Goal: Task Accomplishment & Management: Complete application form

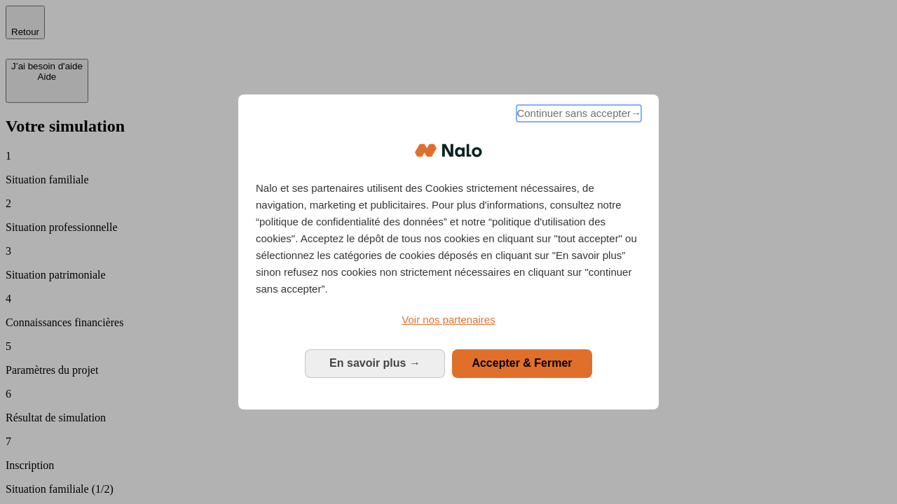
click at [577, 116] on span "Continuer sans accepter →" at bounding box center [578, 113] width 125 height 17
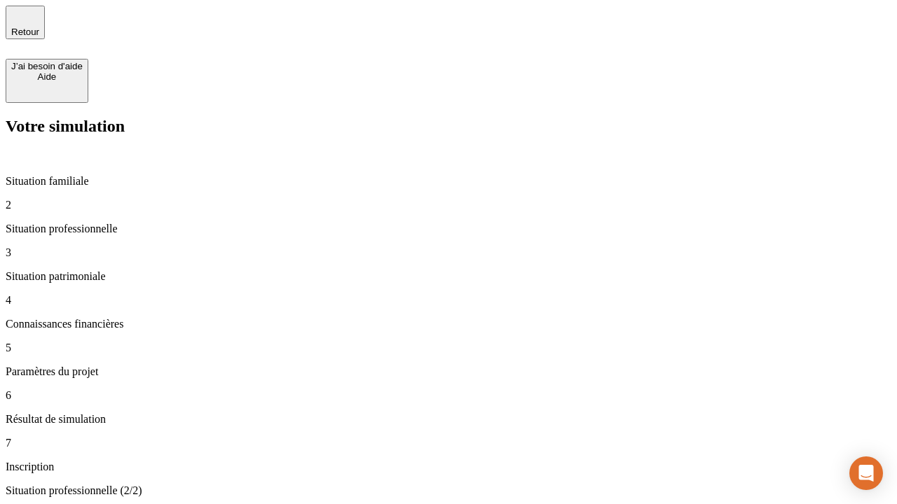
type input "70 000"
type input "1 000"
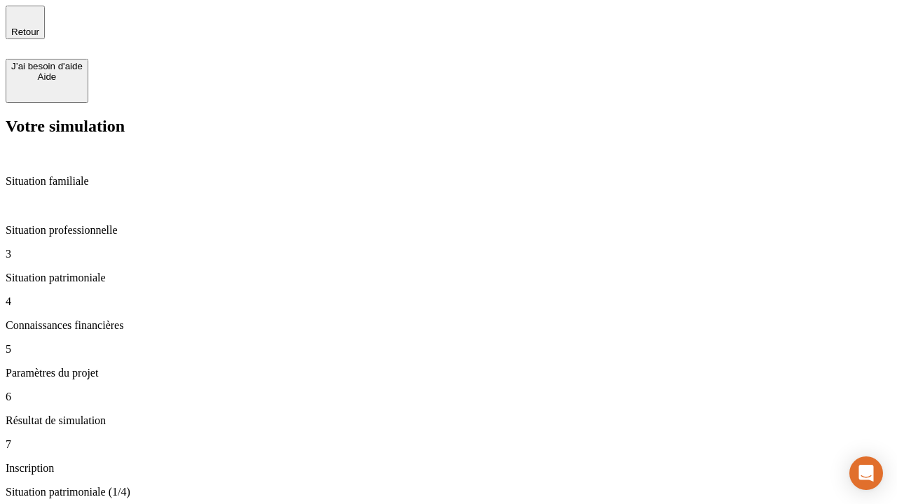
type input "800"
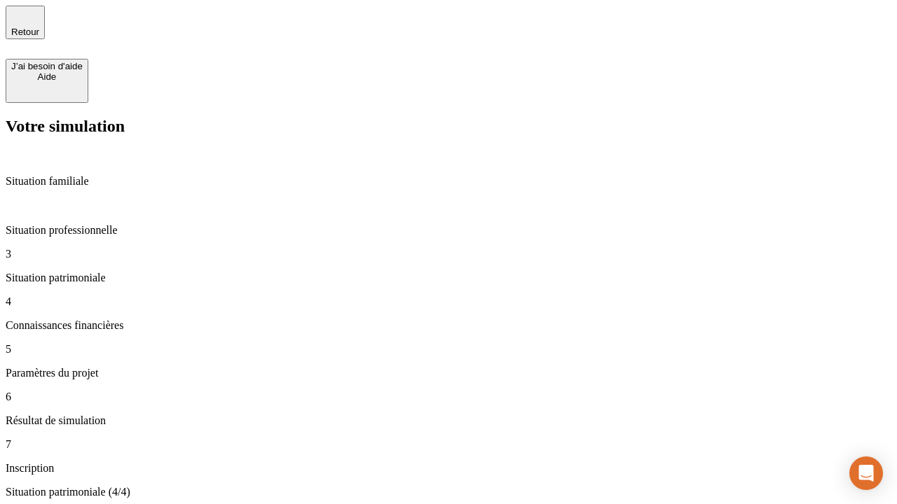
type input "6"
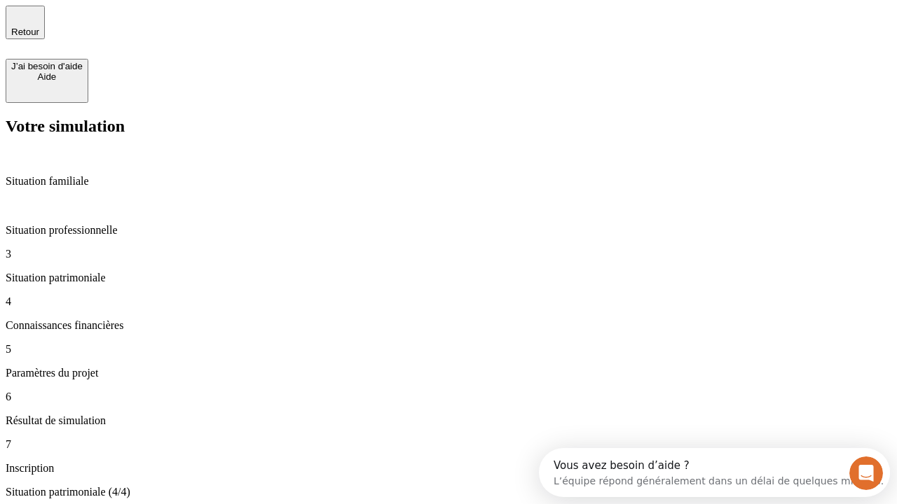
type input "400"
type input "3"
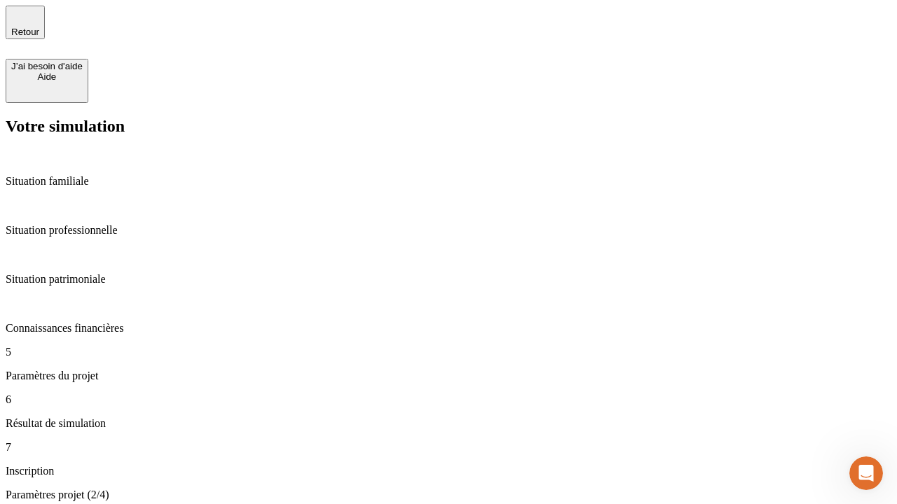
type input "35"
type input "500"
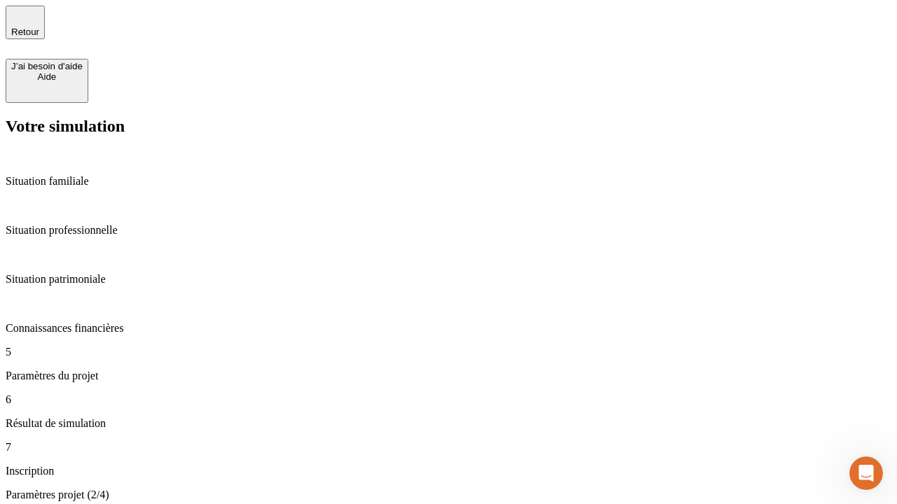
type input "640"
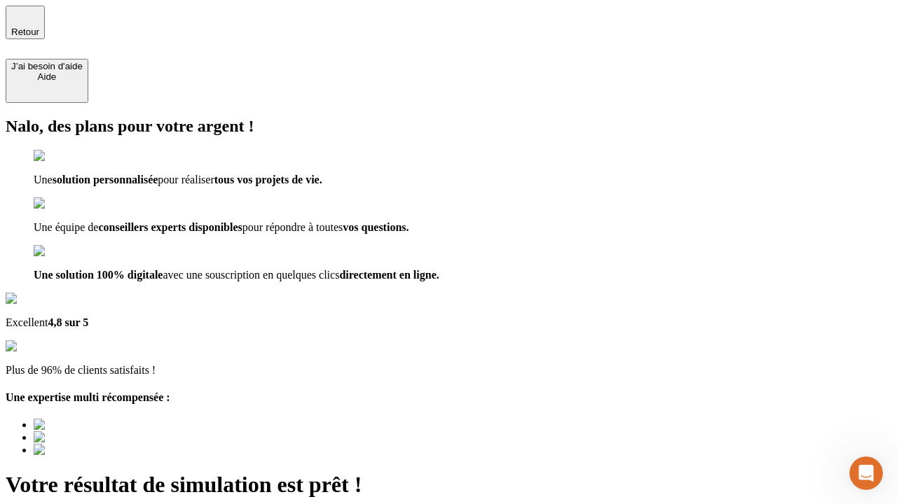
type input "[EMAIL_ADDRESS][DOMAIN_NAME]"
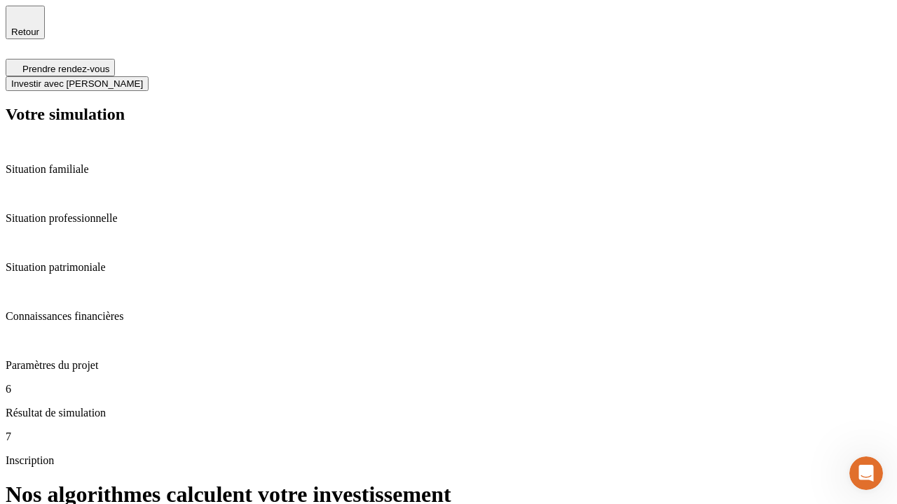
click at [143, 78] on span "Investir avec [PERSON_NAME]" at bounding box center [77, 83] width 132 height 11
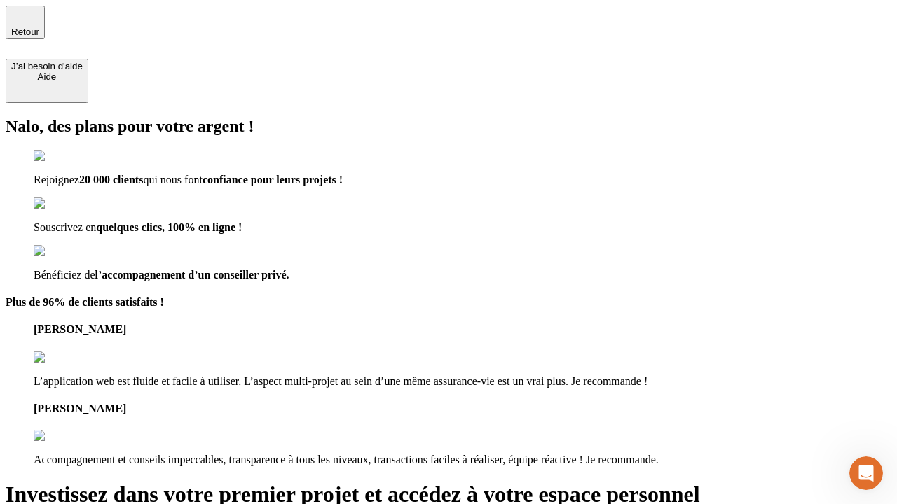
type input "[EMAIL_ADDRESS][DOMAIN_NAME]"
